Goal: Check status: Check status

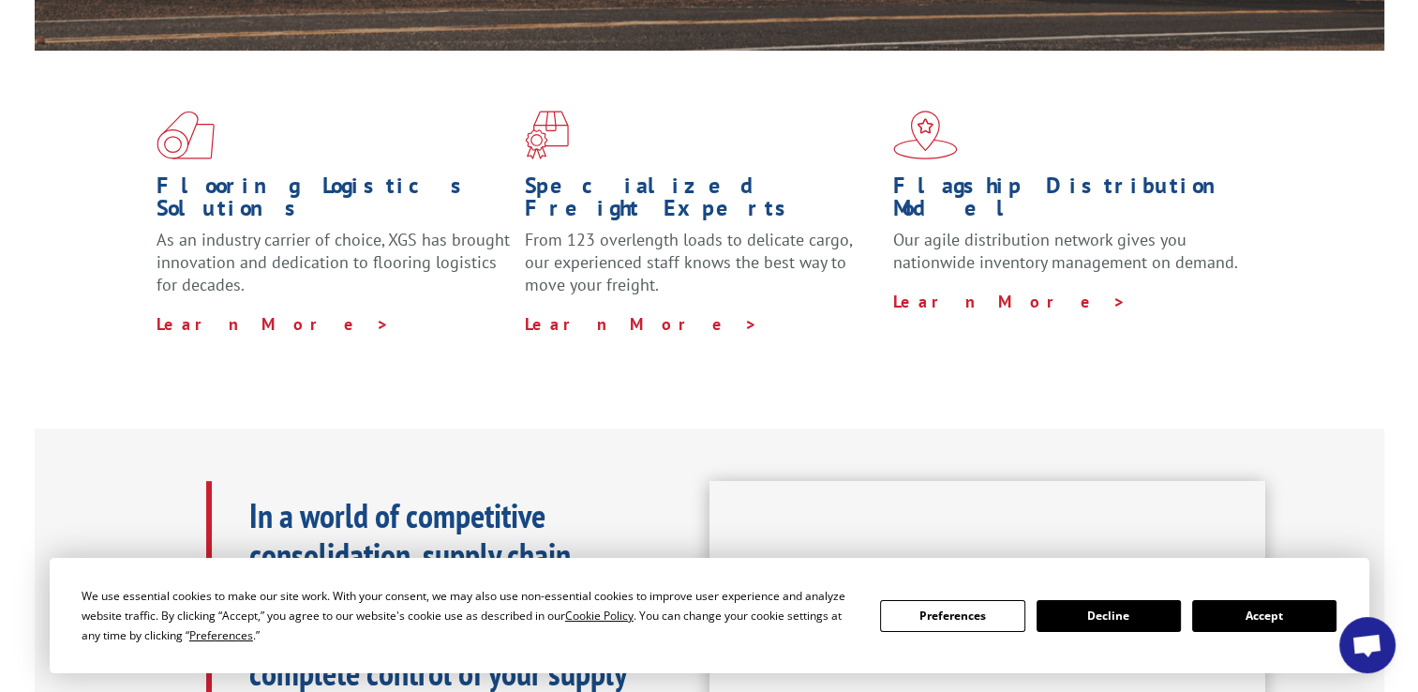
scroll to position [516, 0]
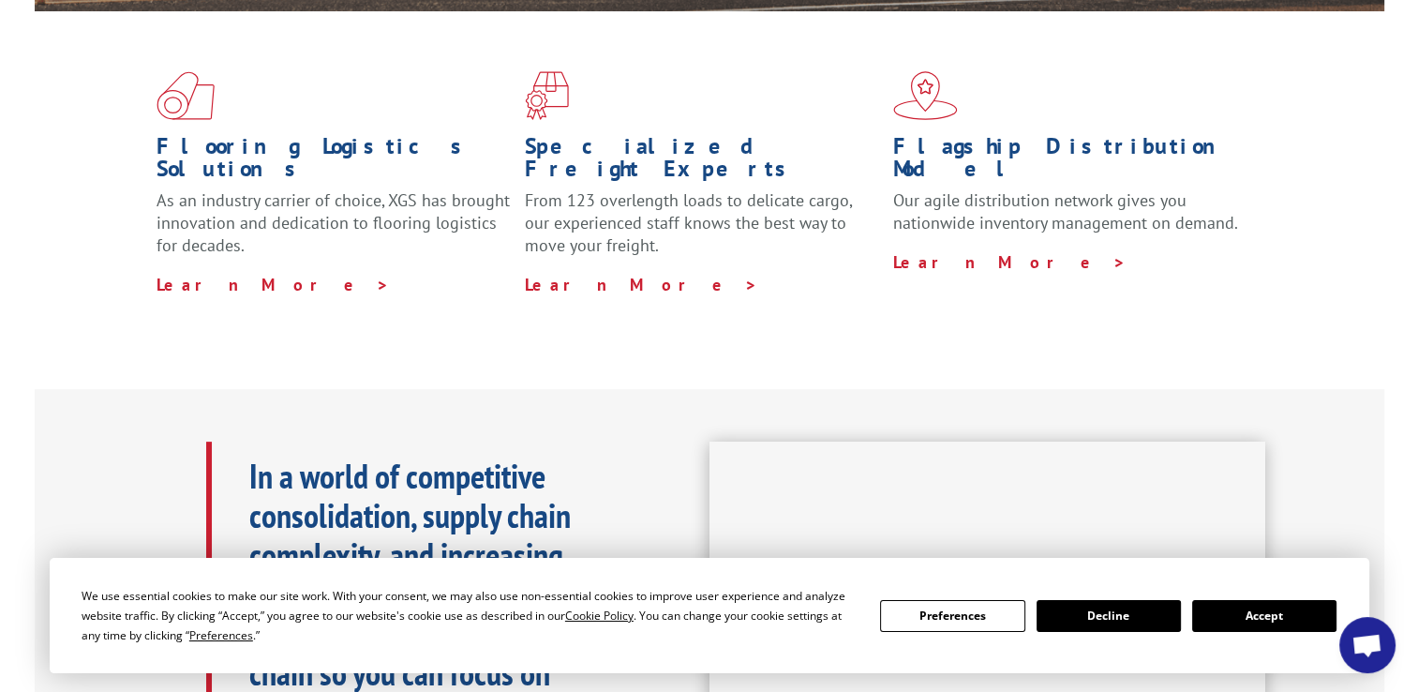
click at [1280, 610] on button "Accept" at bounding box center [1264, 616] width 144 height 32
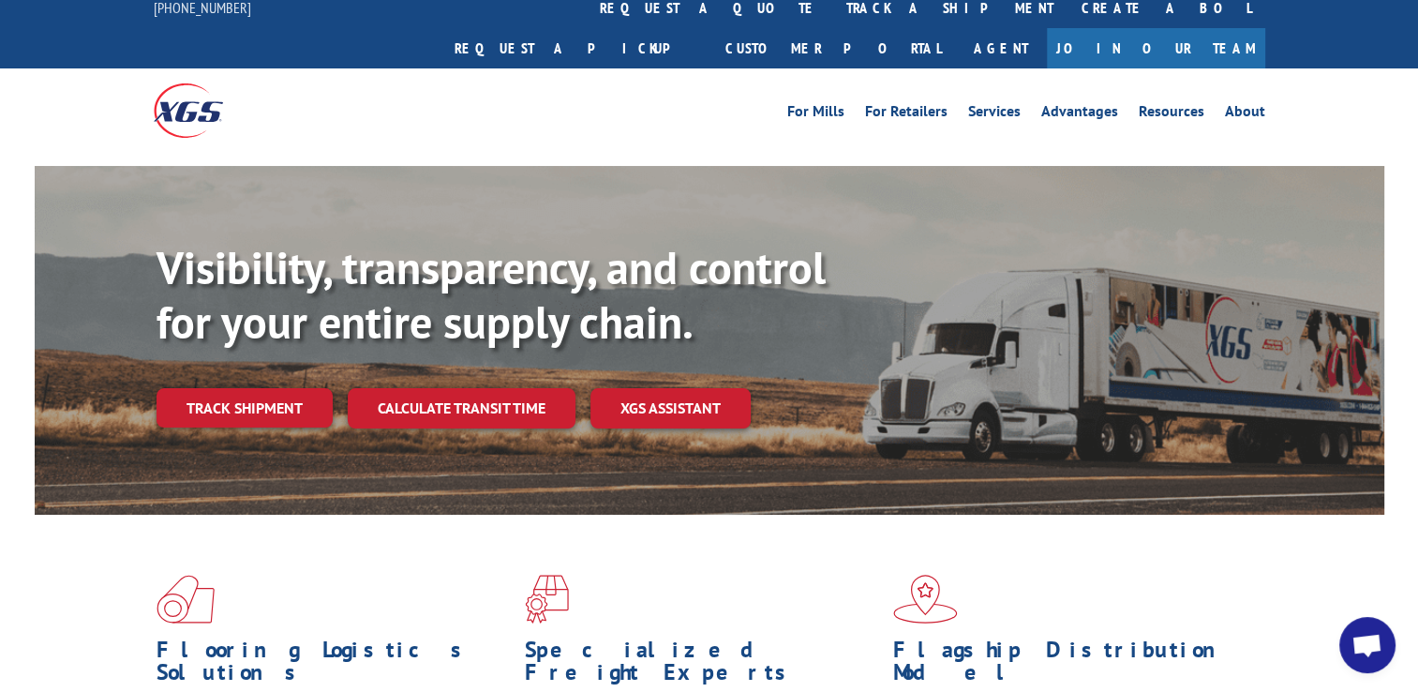
scroll to position [0, 0]
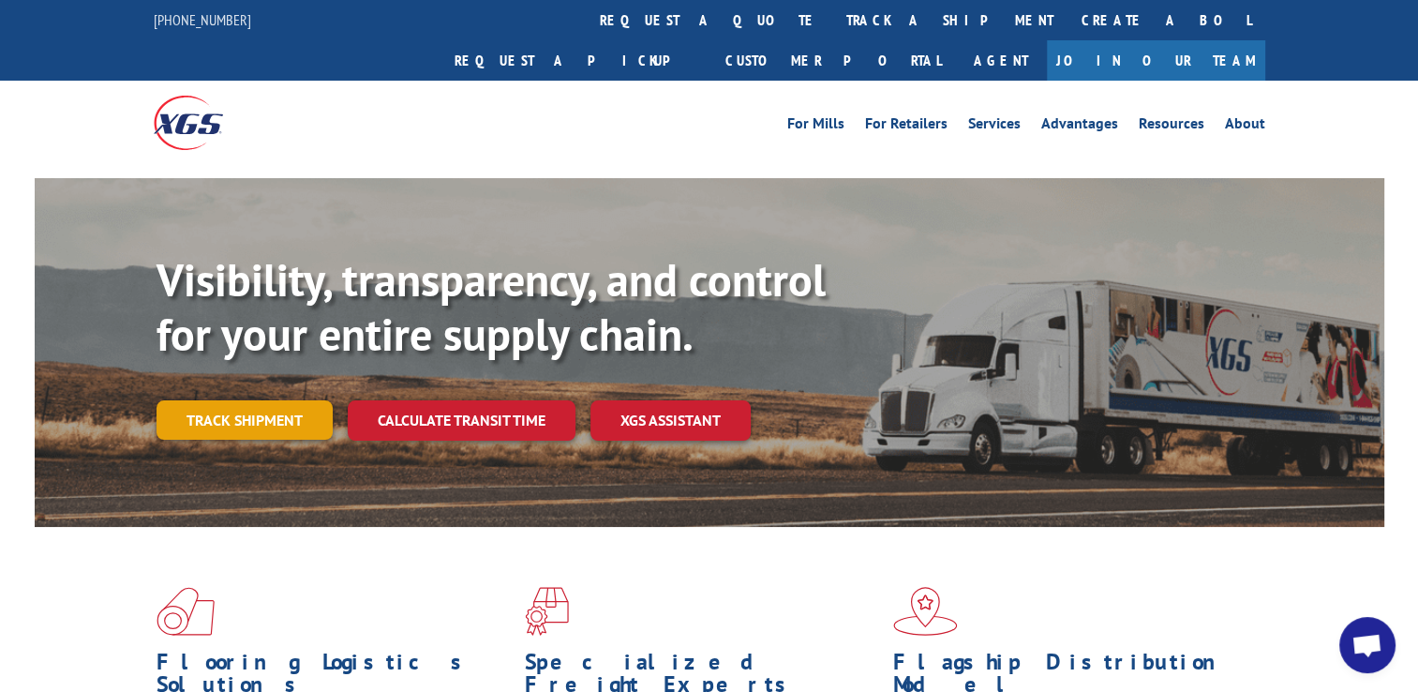
click at [229, 400] on link "Track shipment" at bounding box center [245, 419] width 176 height 39
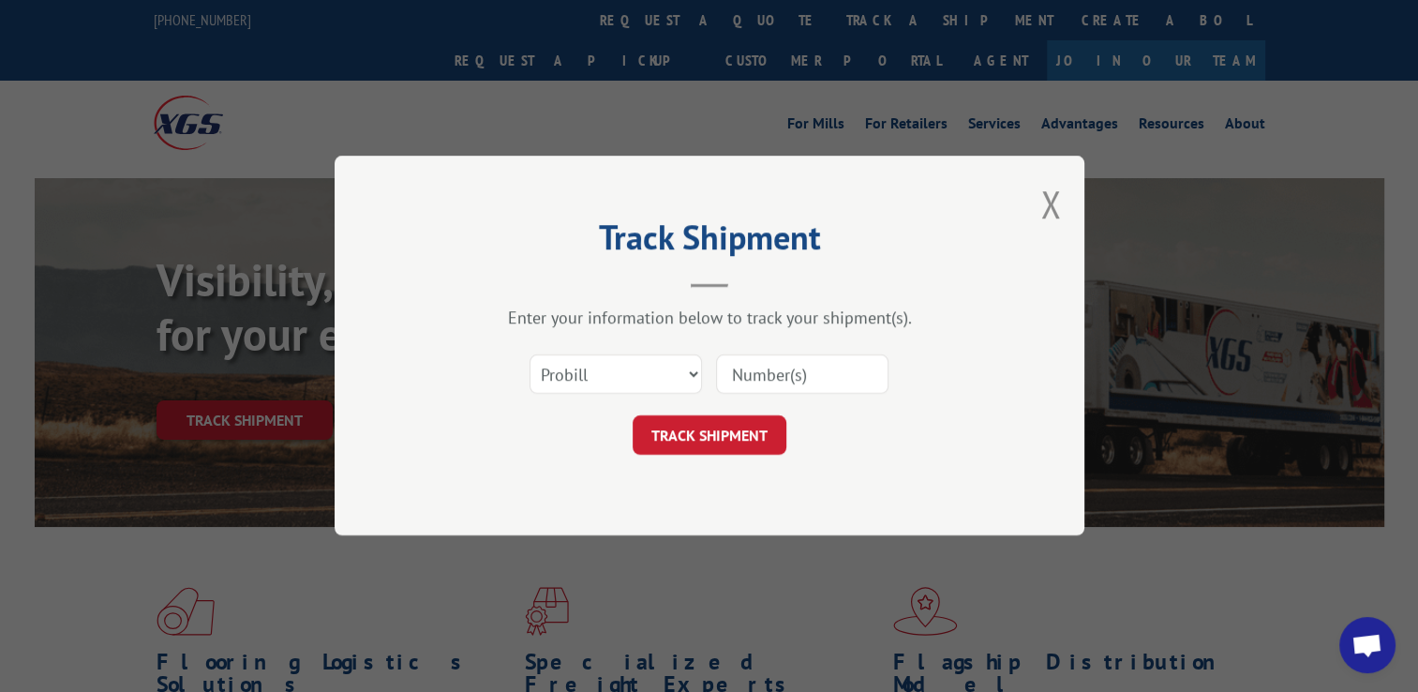
click at [774, 381] on input at bounding box center [802, 374] width 172 height 39
click at [804, 370] on input at bounding box center [802, 374] width 172 height 39
type input "17402258"
click at [754, 429] on button "TRACK SHIPMENT" at bounding box center [710, 435] width 154 height 39
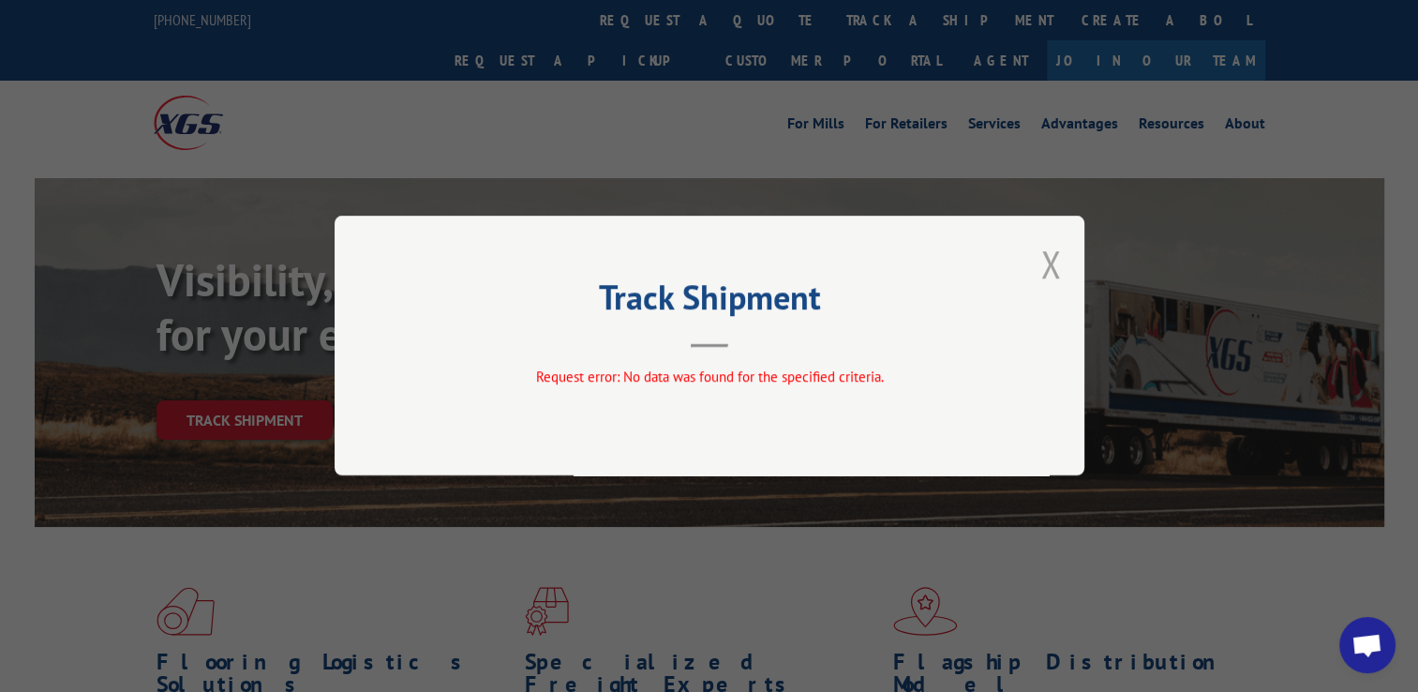
click at [1044, 269] on button "Close modal" at bounding box center [1051, 264] width 21 height 50
